Goal: Task Accomplishment & Management: Use online tool/utility

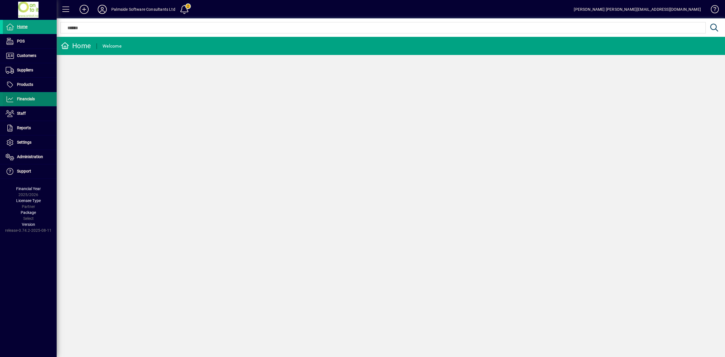
click at [26, 101] on span "Financials" at bounding box center [26, 99] width 18 height 5
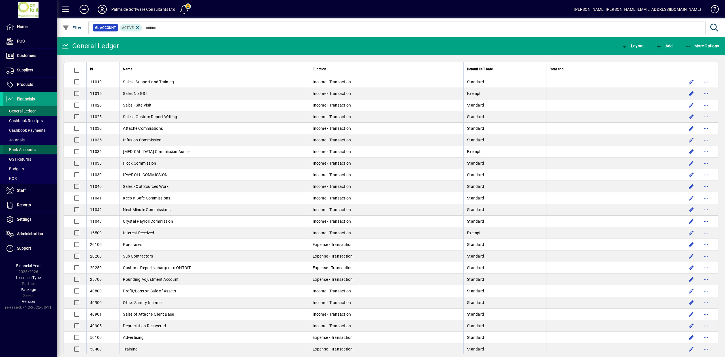
click at [33, 147] on span "Bank Accounts" at bounding box center [21, 149] width 30 height 5
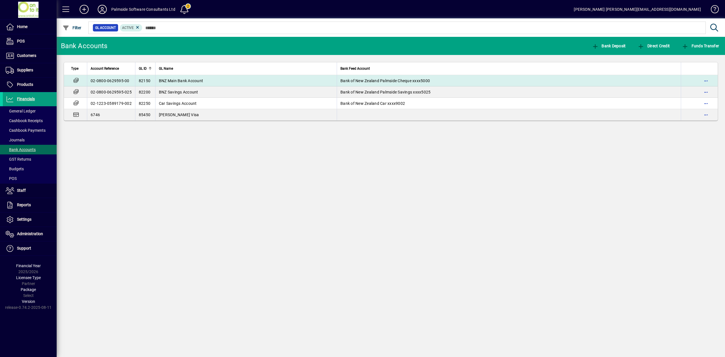
click at [194, 80] on span "BNZ Main Bank Account" at bounding box center [181, 80] width 44 height 5
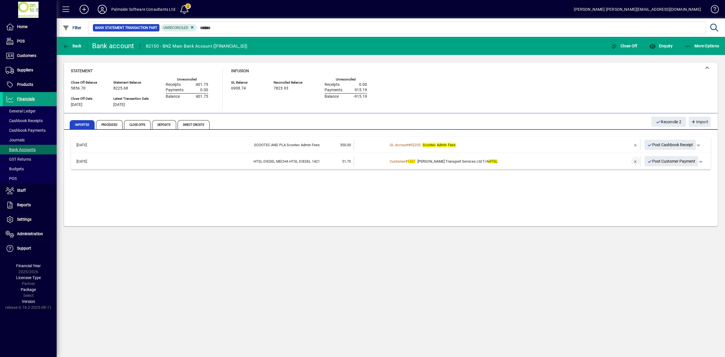
click at [635, 160] on span "button" at bounding box center [636, 161] width 14 height 14
click at [589, 163] on td "8+ suggestions" at bounding box center [498, 161] width 220 height 11
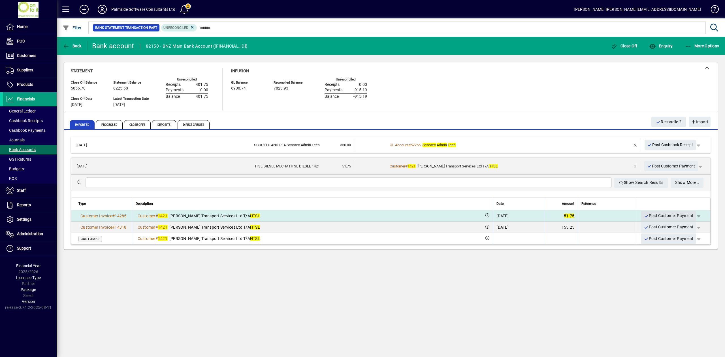
click at [663, 213] on span "Post Customer Payment" at bounding box center [669, 215] width 50 height 9
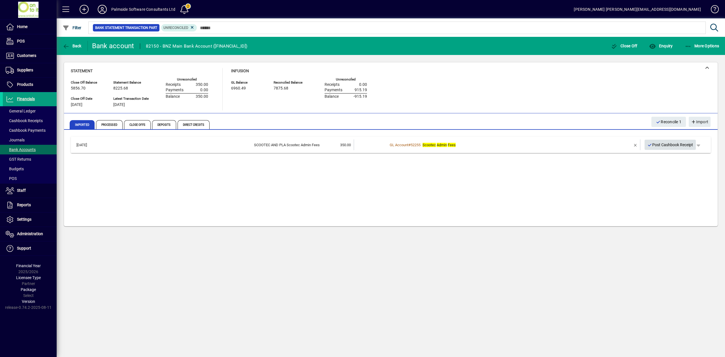
click at [677, 146] on span "Post Cashbook Receipt" at bounding box center [671, 144] width 46 height 9
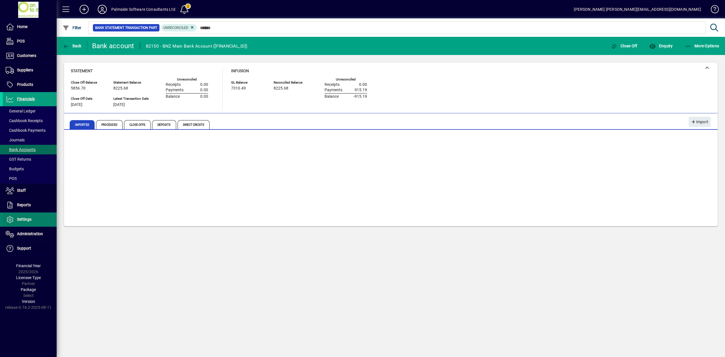
click at [27, 218] on span "Settings" at bounding box center [24, 219] width 14 height 5
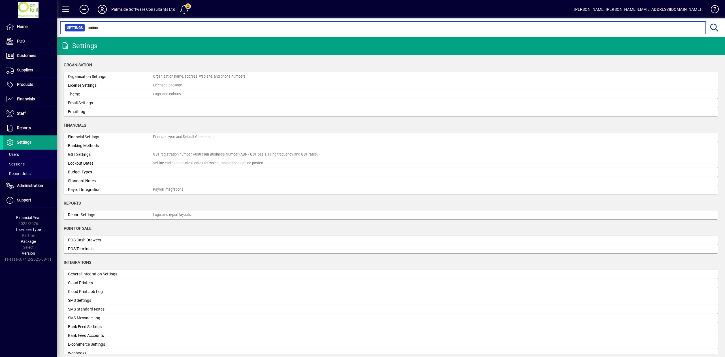
click at [127, 27] on input "text" at bounding box center [393, 28] width 616 height 8
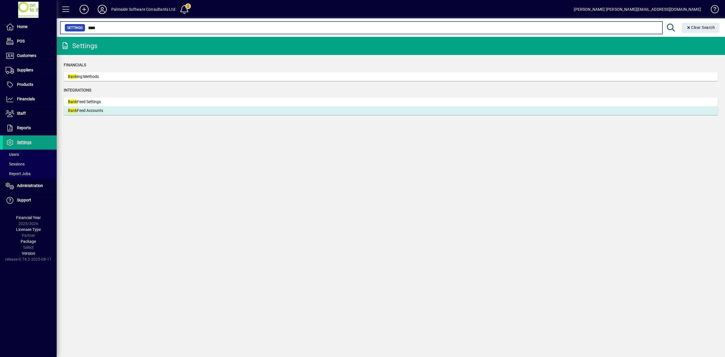
type input "****"
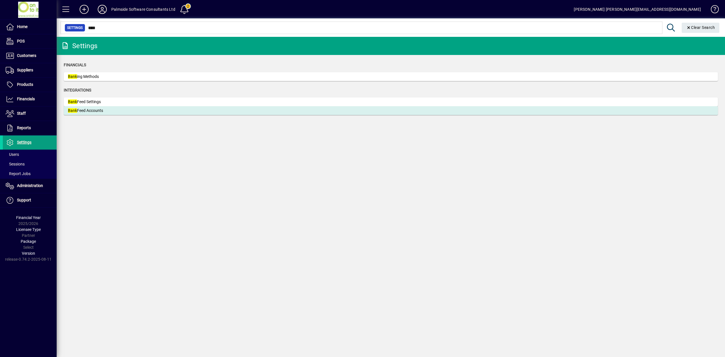
click at [79, 111] on div "Bank Feed Accounts" at bounding box center [110, 111] width 85 height 6
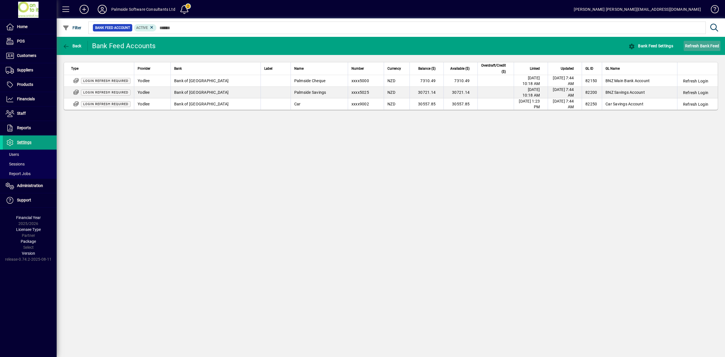
click at [697, 46] on span "Refresh Bank Feed" at bounding box center [702, 45] width 34 height 9
click at [694, 81] on span "Refresh Login" at bounding box center [695, 81] width 25 height 6
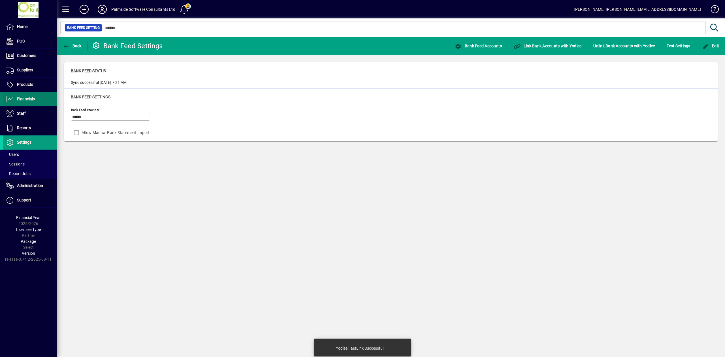
click at [33, 98] on span "Financials" at bounding box center [26, 99] width 18 height 5
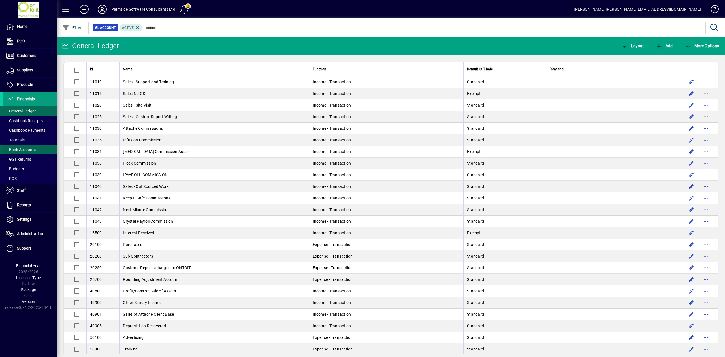
click at [31, 149] on span "Bank Accounts" at bounding box center [21, 149] width 30 height 5
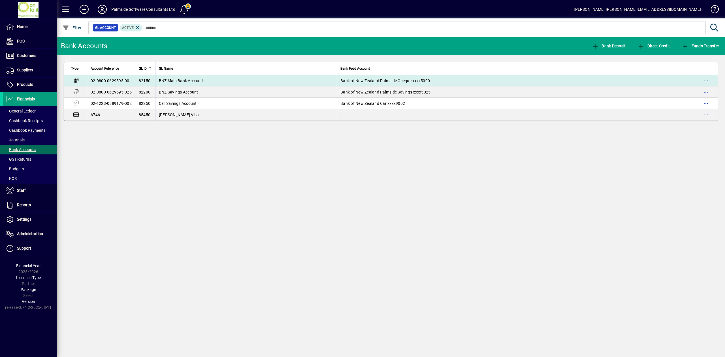
click at [233, 80] on td "BNZ Main Bank Account" at bounding box center [246, 80] width 182 height 11
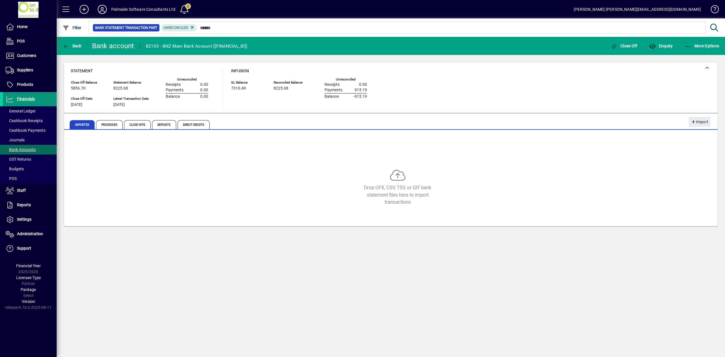
click at [18, 99] on span "Financials" at bounding box center [26, 99] width 18 height 5
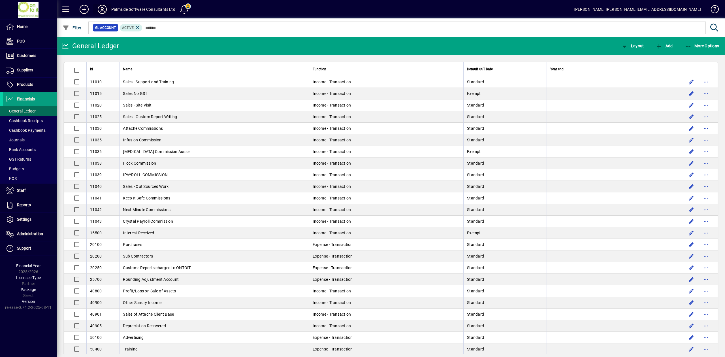
click at [102, 10] on icon at bounding box center [102, 9] width 11 height 9
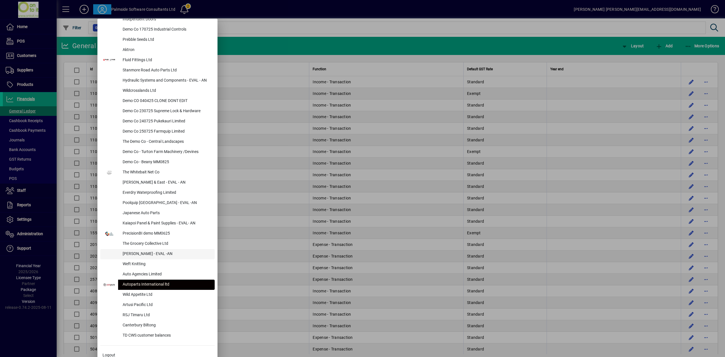
scroll to position [170, 0]
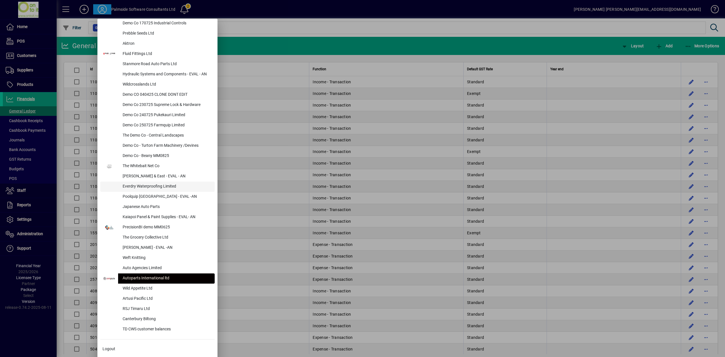
click at [151, 185] on div "Everdry Waterproofing Limited" at bounding box center [166, 187] width 97 height 10
